Goal: Task Accomplishment & Management: Manage account settings

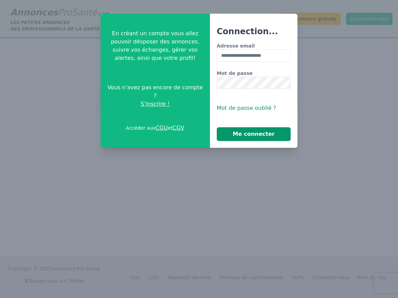
type input "**********"
click at [250, 133] on button "Me connecter" at bounding box center [254, 134] width 74 height 14
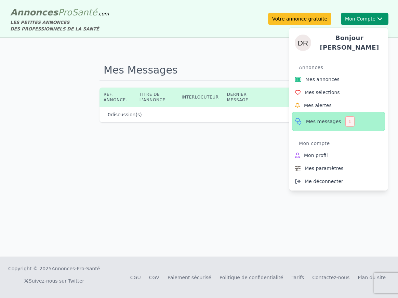
click at [336, 120] on span "Mes messages" at bounding box center [323, 121] width 35 height 7
click at [347, 119] on div "1" at bounding box center [349, 121] width 9 height 10
click at [327, 118] on span "Mes messages" at bounding box center [323, 121] width 35 height 7
click at [300, 118] on icon at bounding box center [298, 121] width 9 height 8
click at [330, 76] on span "Mes annonces" at bounding box center [322, 79] width 34 height 7
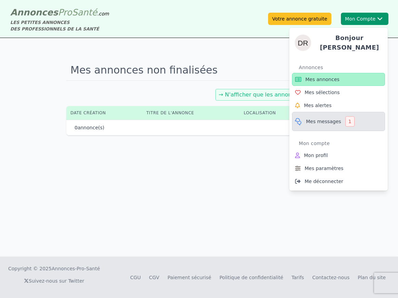
click at [323, 121] on span "Mes messages" at bounding box center [323, 121] width 35 height 7
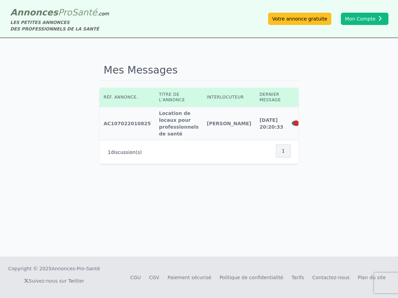
click at [292, 123] on icon at bounding box center [295, 123] width 6 height 5
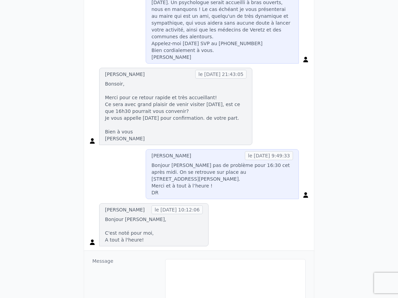
scroll to position [321, 0]
